Goal: Navigation & Orientation: Find specific page/section

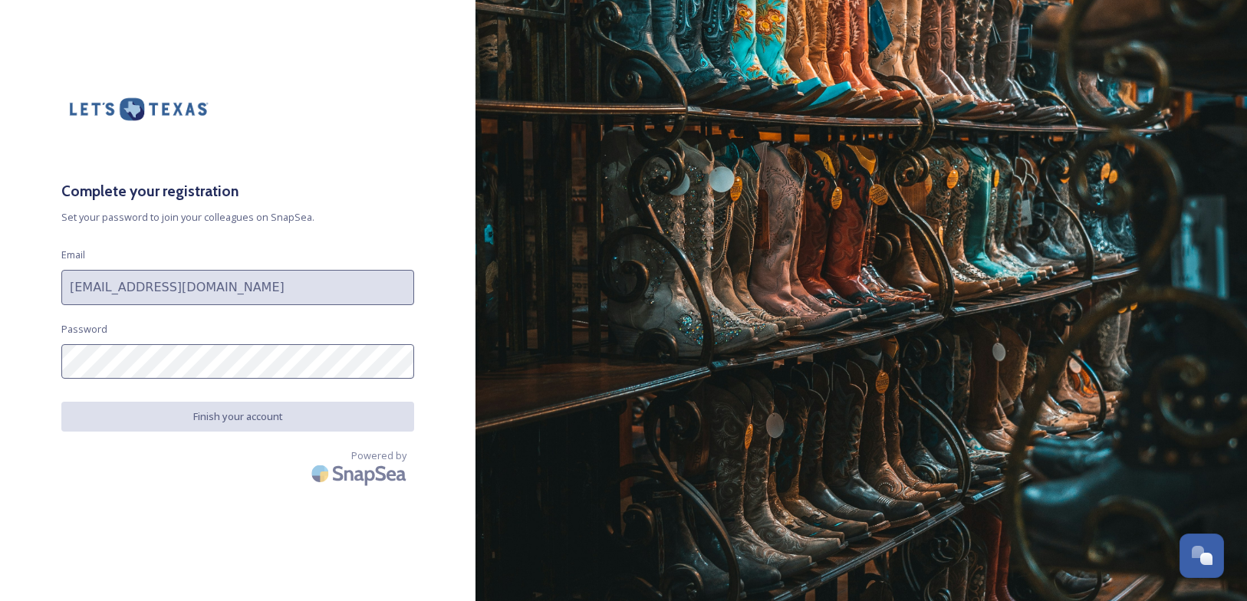
click at [258, 328] on div "Complete your registration Set your password to join your colleagues on SnapSea…" at bounding box center [237, 300] width 475 height 479
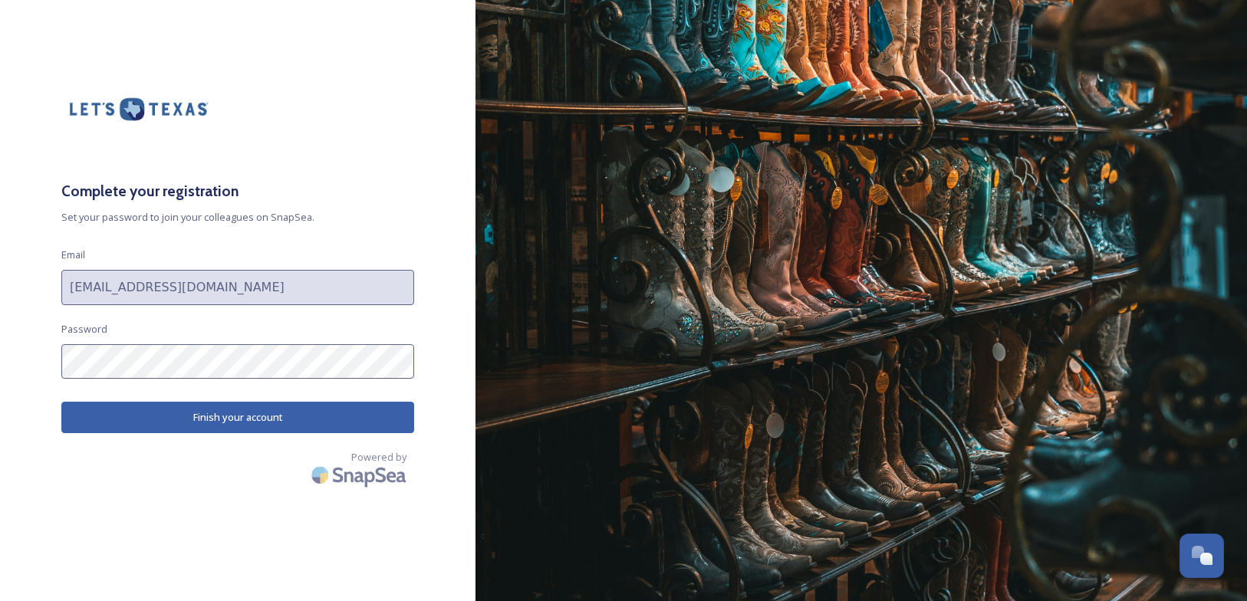
click at [329, 423] on button "Finish your account" at bounding box center [237, 417] width 353 height 31
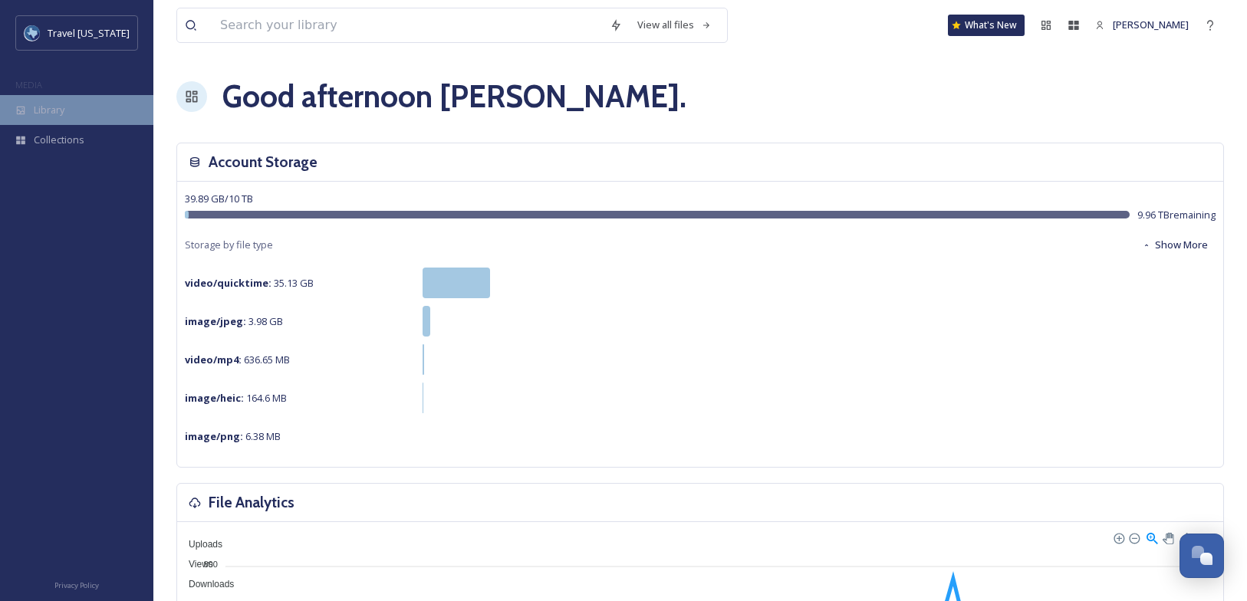
click at [68, 107] on div "Library" at bounding box center [76, 110] width 153 height 30
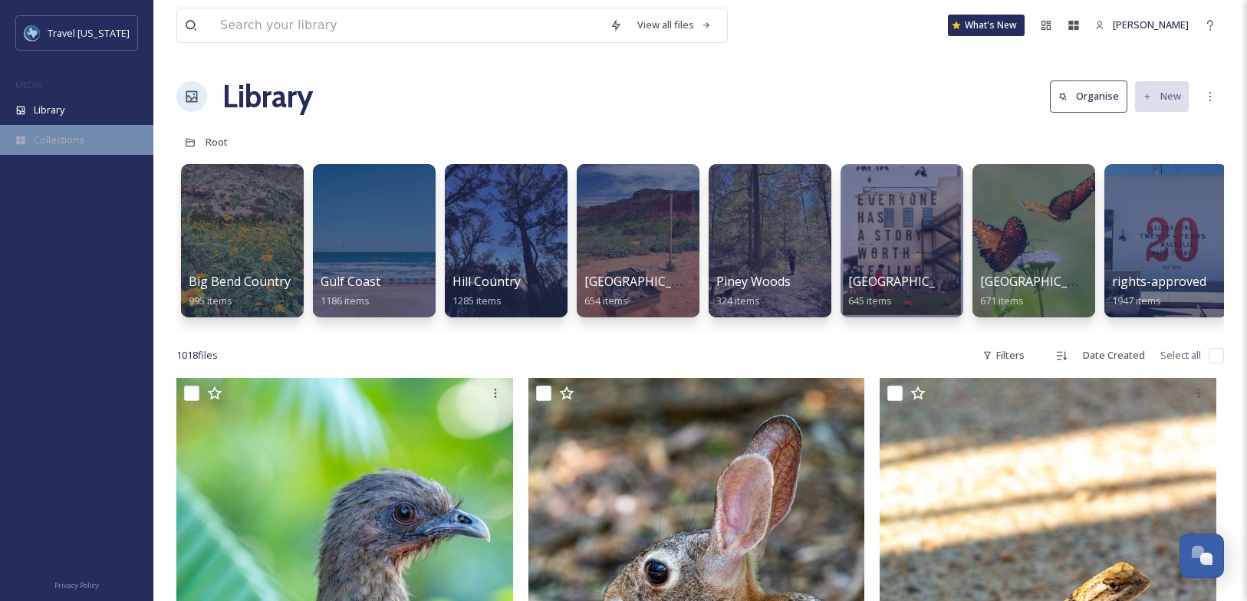
click at [44, 143] on span "Collections" at bounding box center [59, 140] width 51 height 15
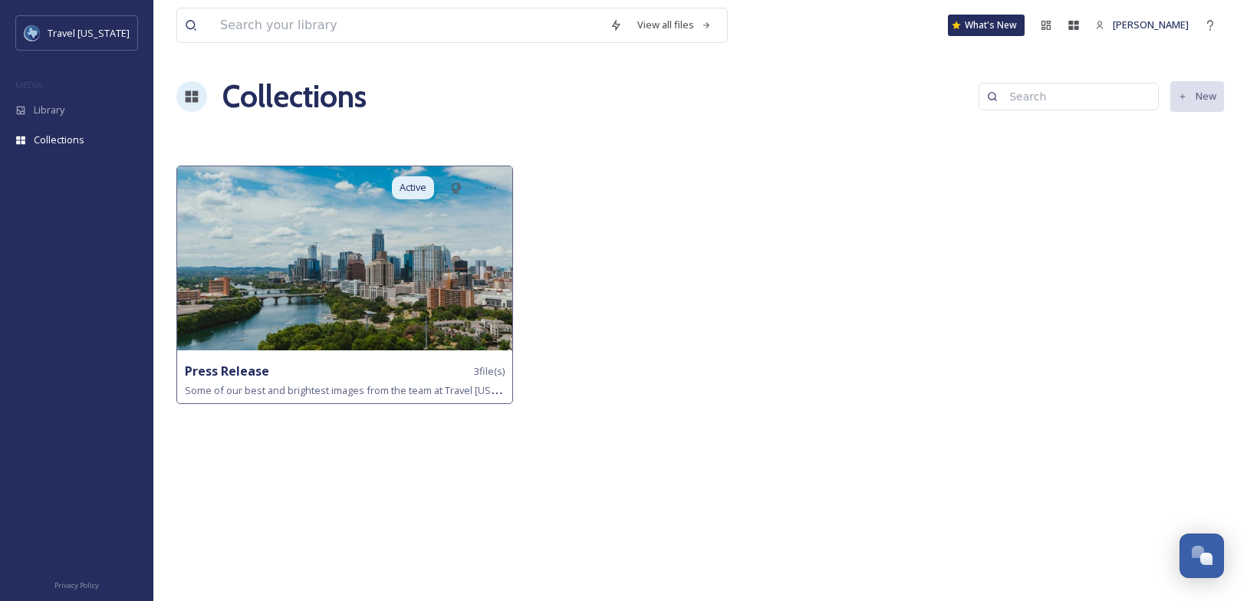
click at [265, 322] on img at bounding box center [344, 258] width 335 height 184
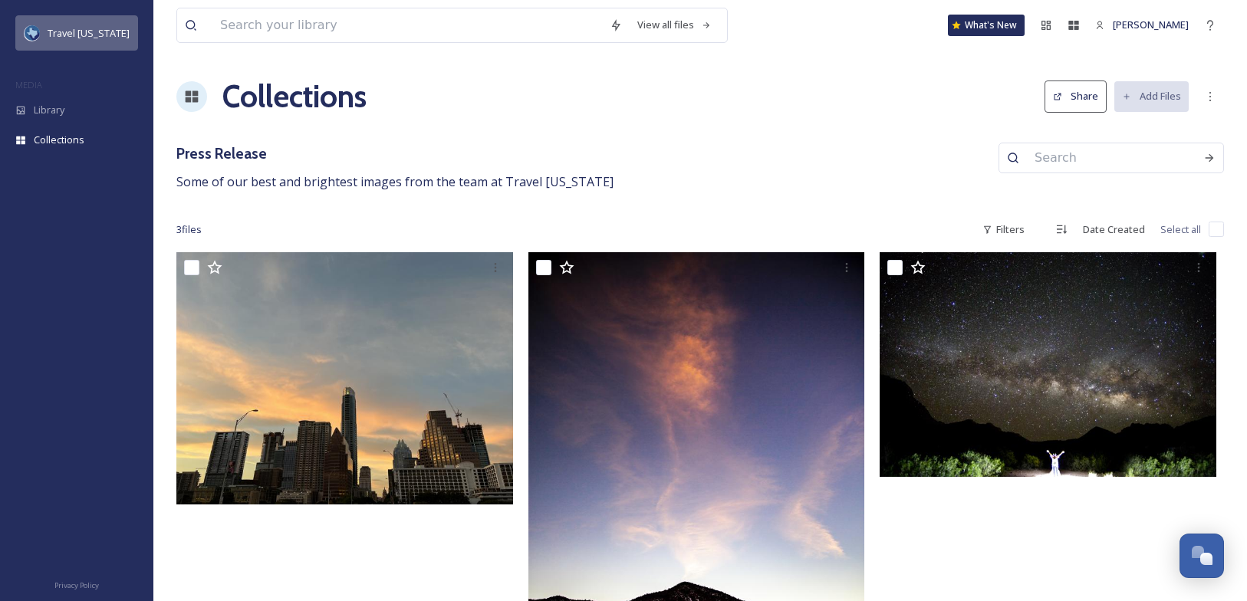
click at [79, 32] on span "Travel [US_STATE]" at bounding box center [89, 33] width 82 height 14
click at [41, 122] on div "Library" at bounding box center [76, 110] width 153 height 30
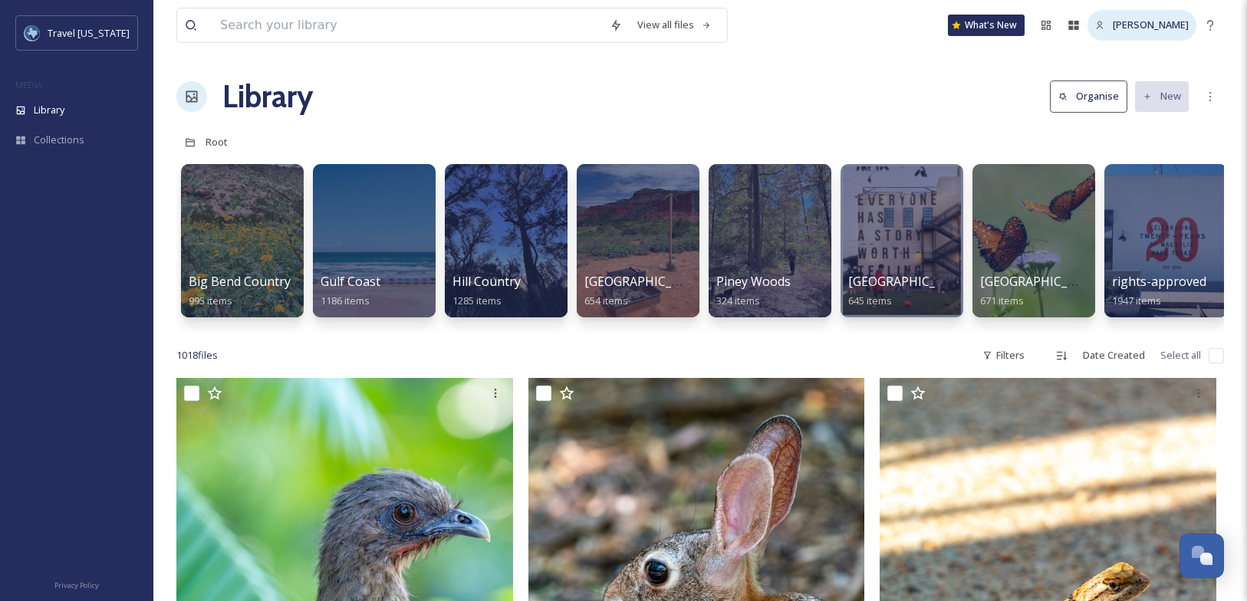
click at [1140, 25] on span "[PERSON_NAME]" at bounding box center [1151, 25] width 76 height 14
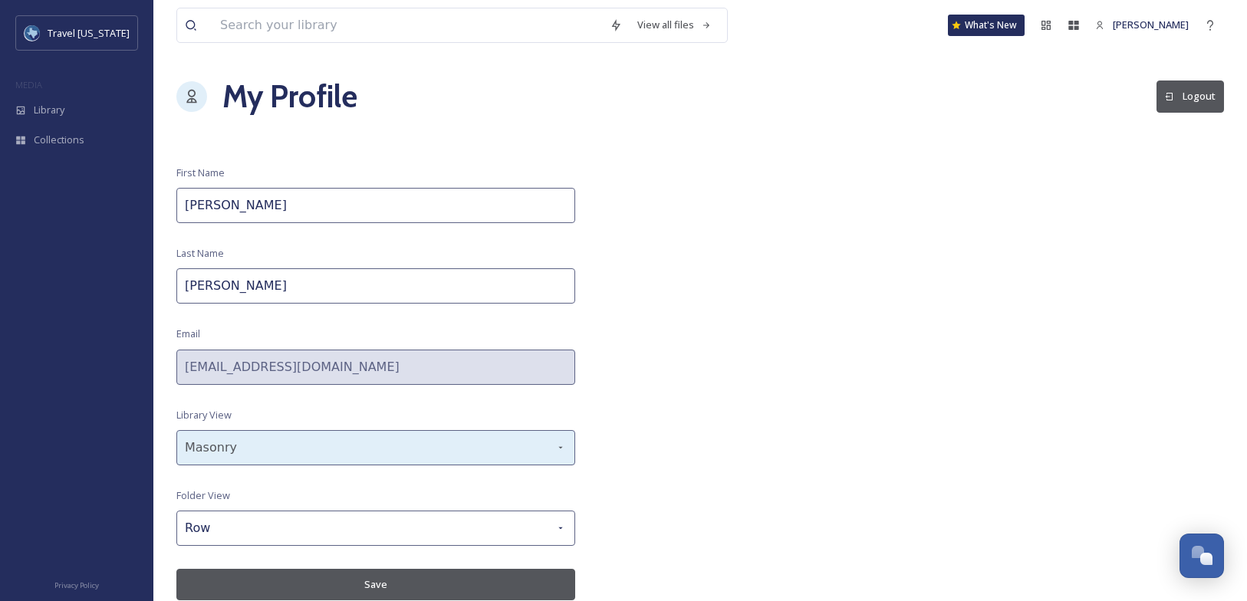
click at [367, 439] on div "Masonry" at bounding box center [375, 447] width 399 height 35
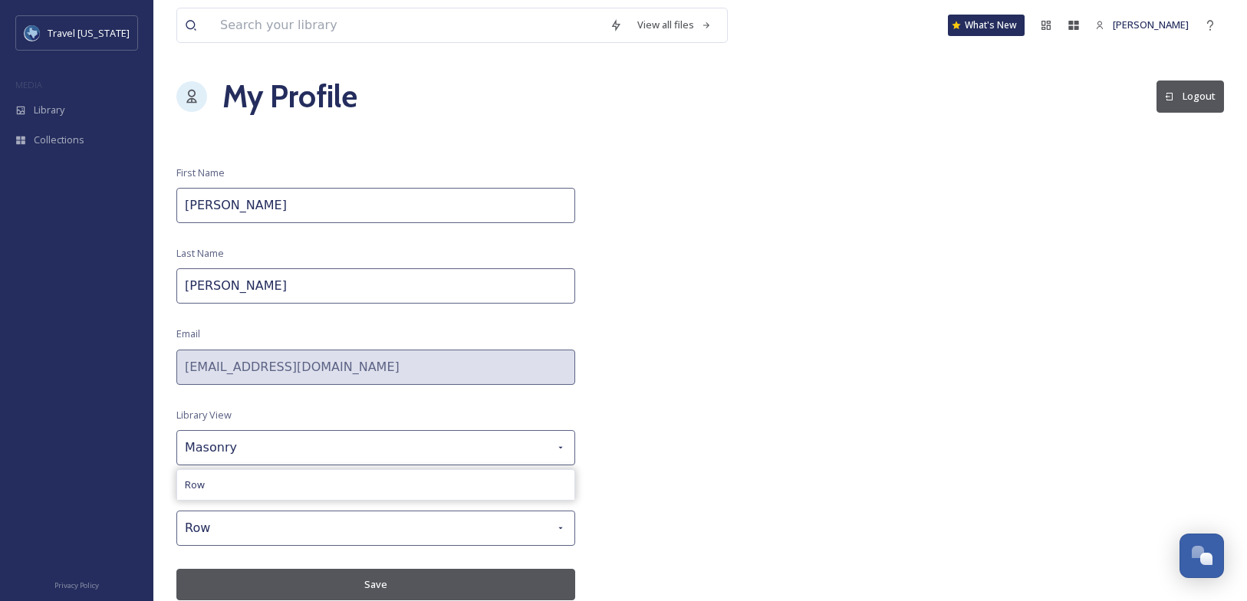
click at [795, 358] on div "View all files What's New [PERSON_NAME] My Profile Logout First Name [PERSON_NA…" at bounding box center [700, 300] width 1094 height 601
click at [67, 34] on span "Travel [US_STATE]" at bounding box center [89, 33] width 82 height 14
click at [26, 143] on div "Collections" at bounding box center [76, 140] width 153 height 30
